Goal: Task Accomplishment & Management: Manage account settings

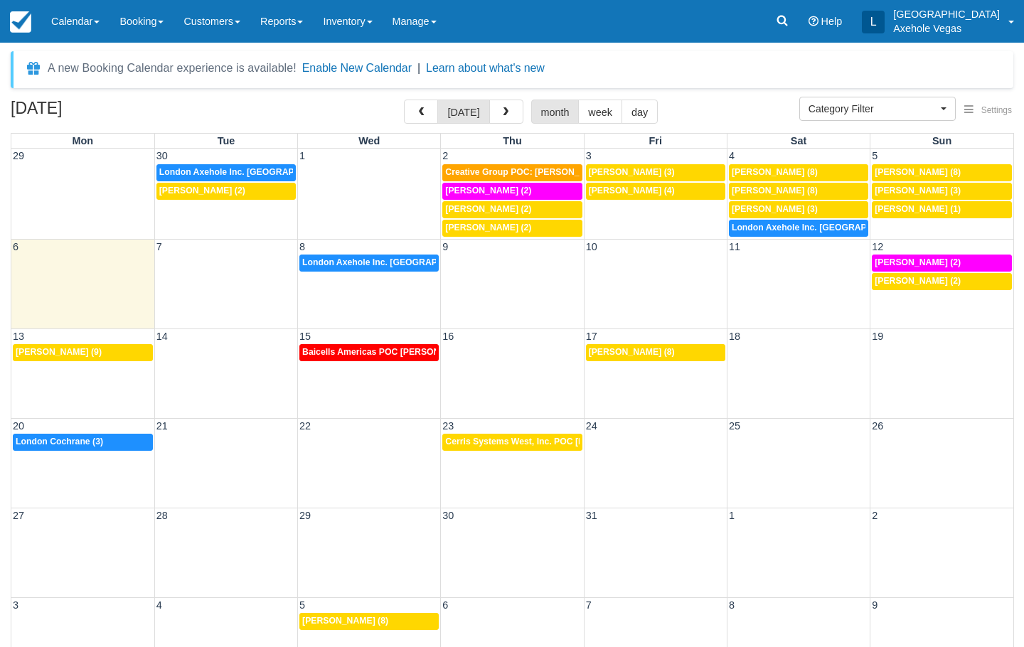
select select
click at [520, 174] on span "Creative Group POC: Stephanie Sorrells (5)" at bounding box center [533, 172] width 176 height 10
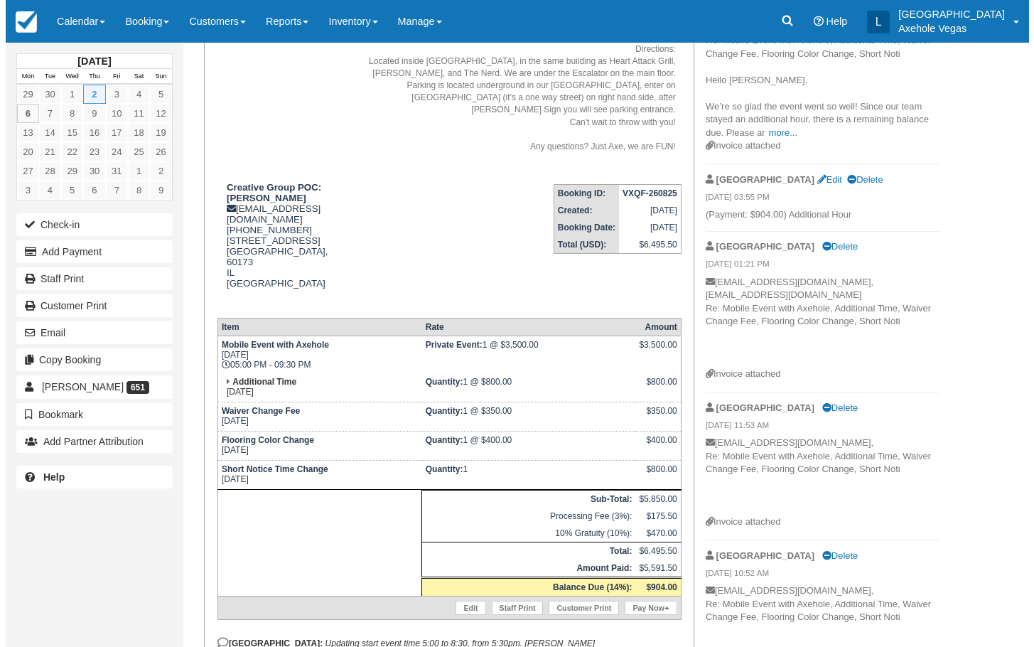
scroll to position [213, 0]
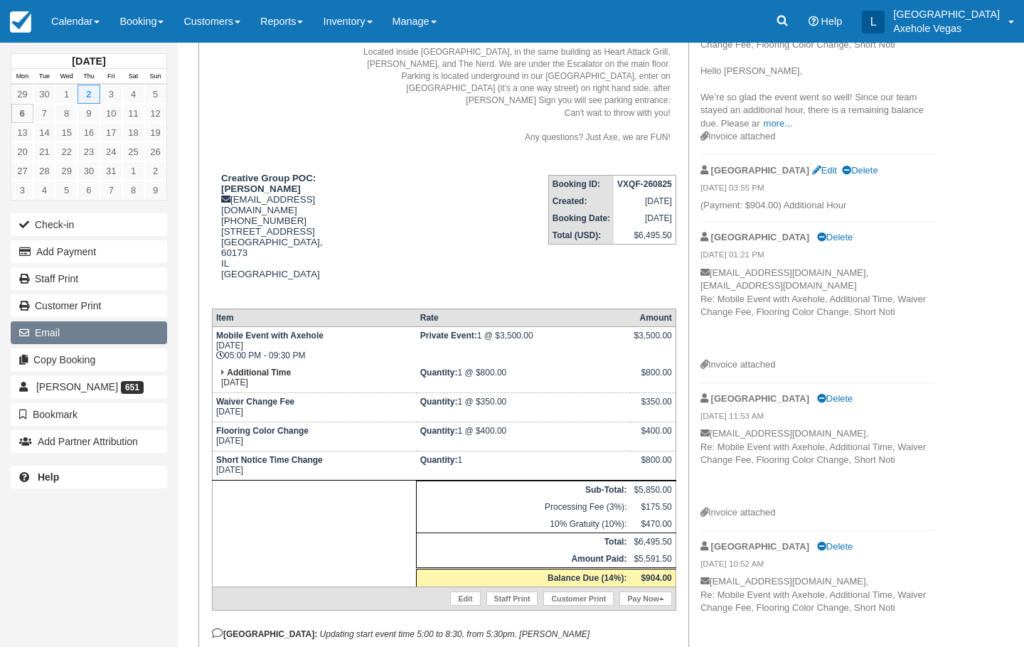
click at [86, 331] on button "Email" at bounding box center [89, 332] width 156 height 23
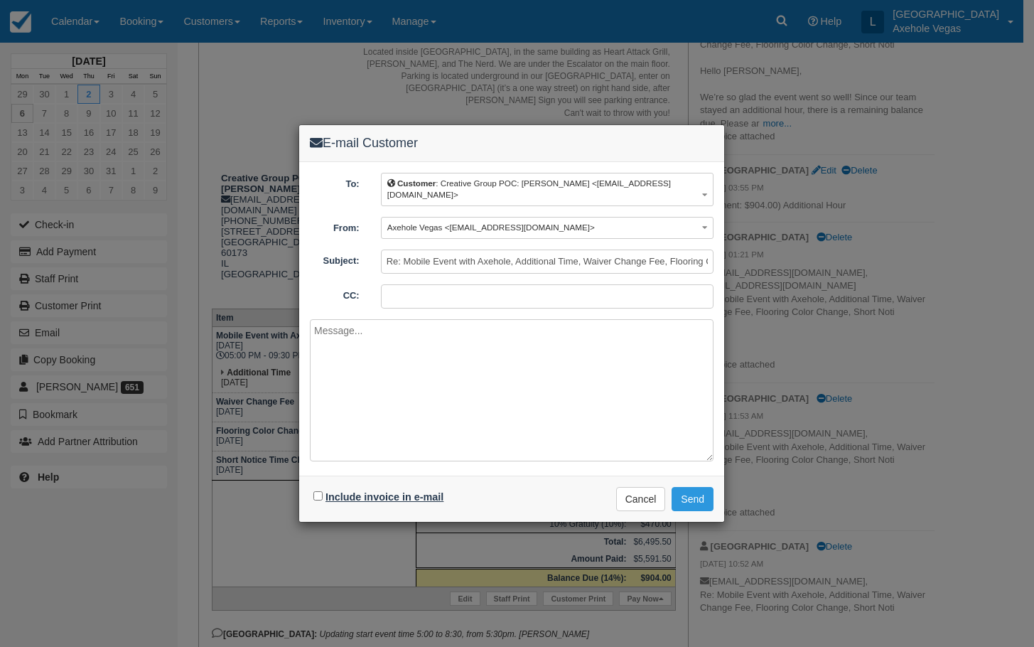
click at [370, 493] on label "Include invoice in e-mail" at bounding box center [385, 496] width 118 height 11
click at [323, 493] on input "Include invoice in e-mail" at bounding box center [317, 495] width 9 height 9
checkbox input "true"
click at [698, 494] on button "Send" at bounding box center [693, 499] width 42 height 24
